Goal: Check status: Check status

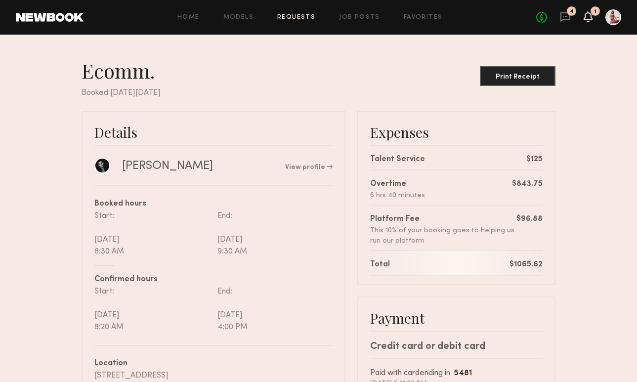
click at [591, 17] on icon at bounding box center [588, 16] width 8 height 7
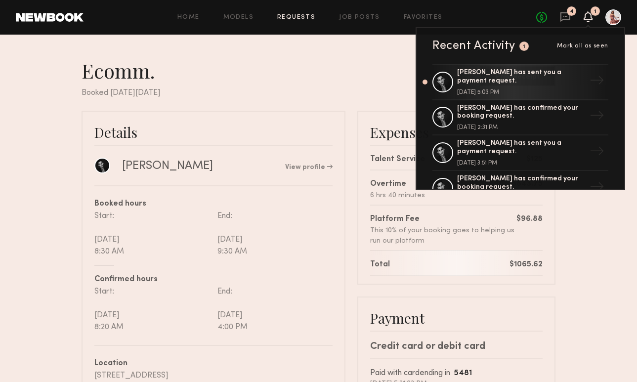
click at [343, 77] on div "Ecomm. Print Receipt" at bounding box center [319, 72] width 474 height 29
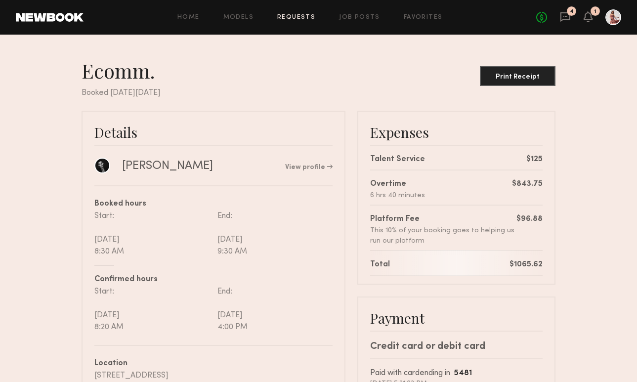
click at [71, 20] on link at bounding box center [50, 17] width 68 height 9
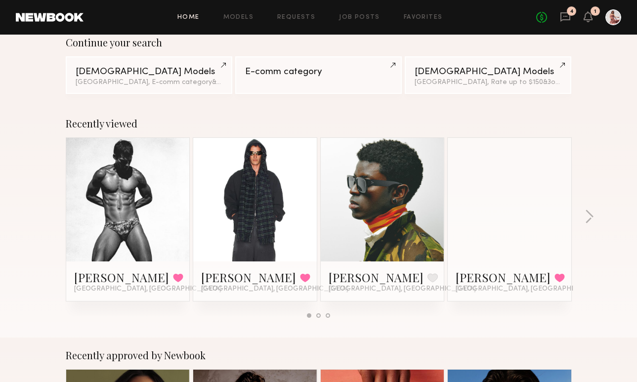
scroll to position [92, 0]
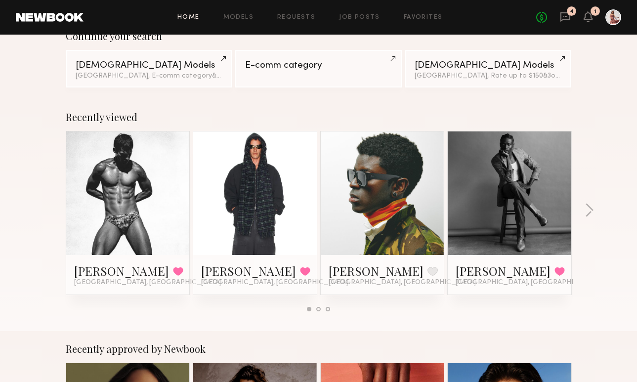
click at [402, 155] on link at bounding box center [383, 194] width 60 height 124
click at [591, 20] on icon at bounding box center [588, 16] width 8 height 7
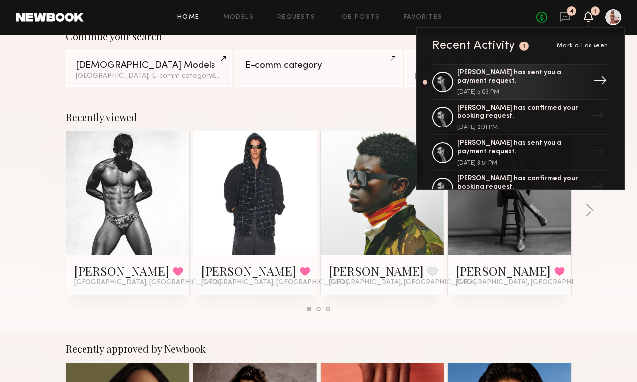
click at [566, 70] on div "[PERSON_NAME] has sent you a payment request." at bounding box center [521, 77] width 129 height 17
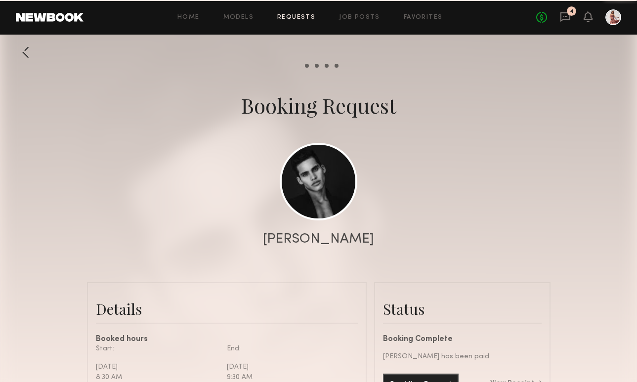
scroll to position [4913, 0]
